Goal: Find specific page/section: Find specific page/section

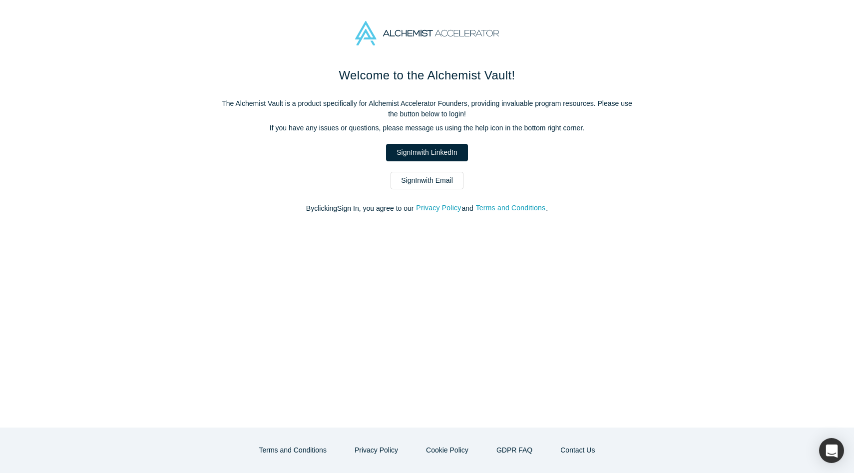
click at [436, 179] on link "Sign In with Email" at bounding box center [426, 180] width 73 height 17
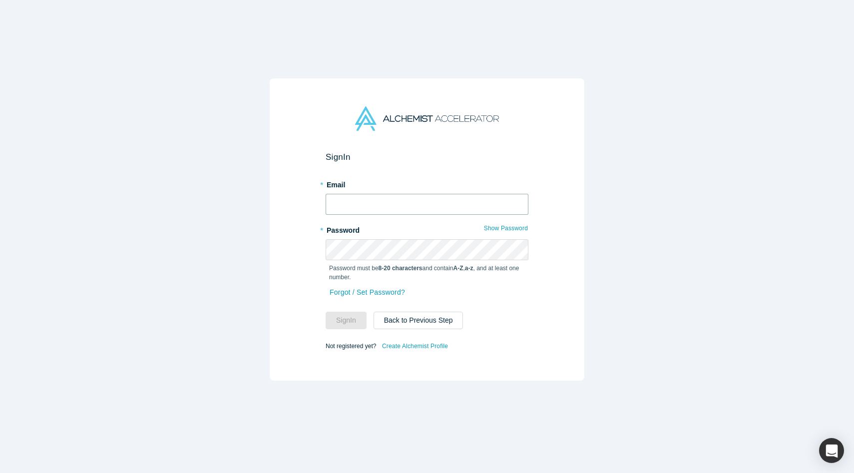
click at [450, 200] on input "text" at bounding box center [426, 204] width 203 height 21
type input "[PERSON_NAME][EMAIL_ADDRESS][DOMAIN_NAME]"
click at [325, 312] on button "Sign In" at bounding box center [345, 320] width 41 height 17
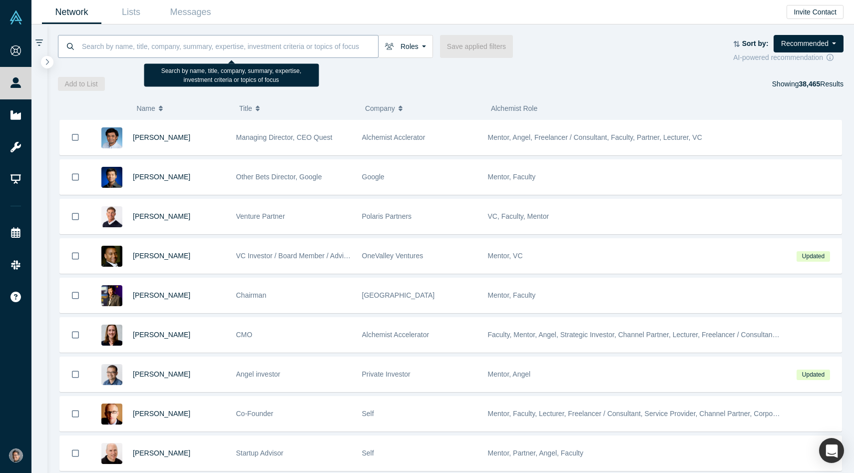
click at [198, 43] on input at bounding box center [229, 45] width 297 height 23
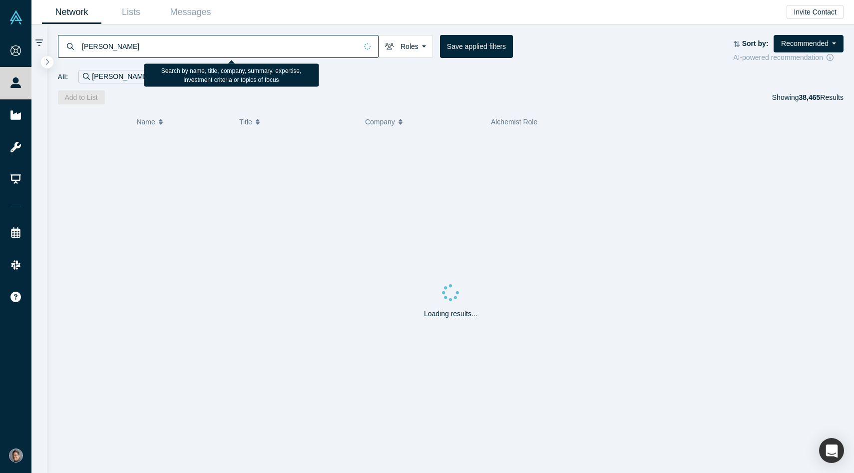
type input "[PERSON_NAME]"
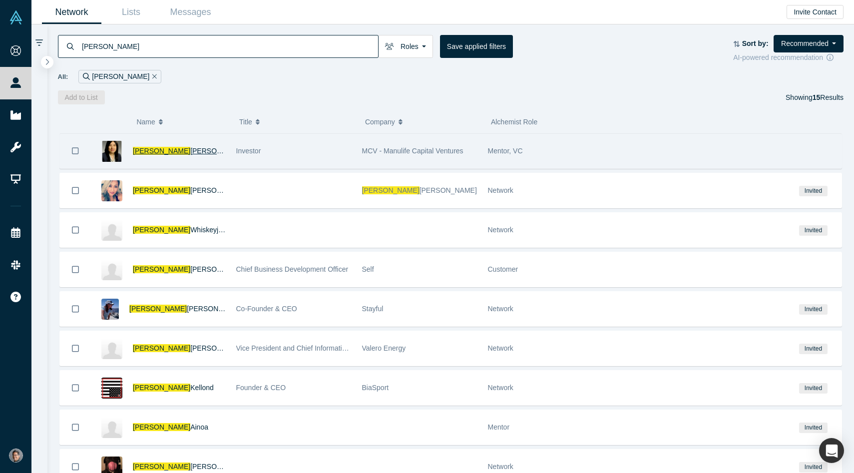
click at [146, 151] on span "[PERSON_NAME]" at bounding box center [161, 151] width 57 height 8
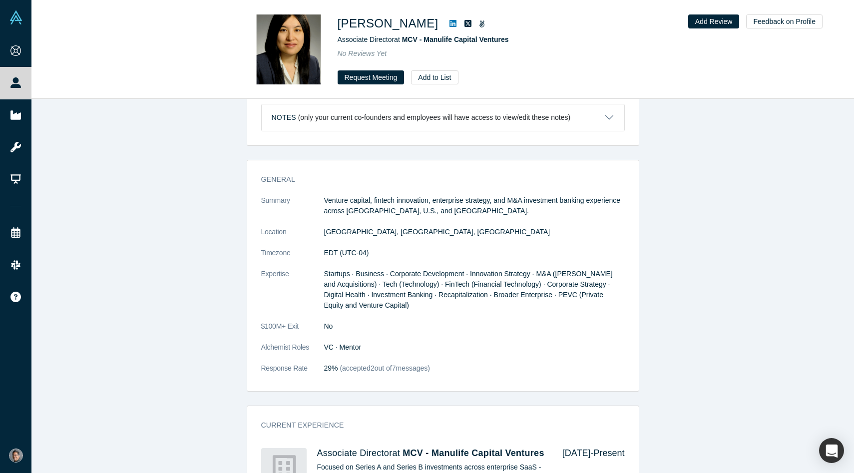
scroll to position [412, 0]
